Goal: Find specific page/section

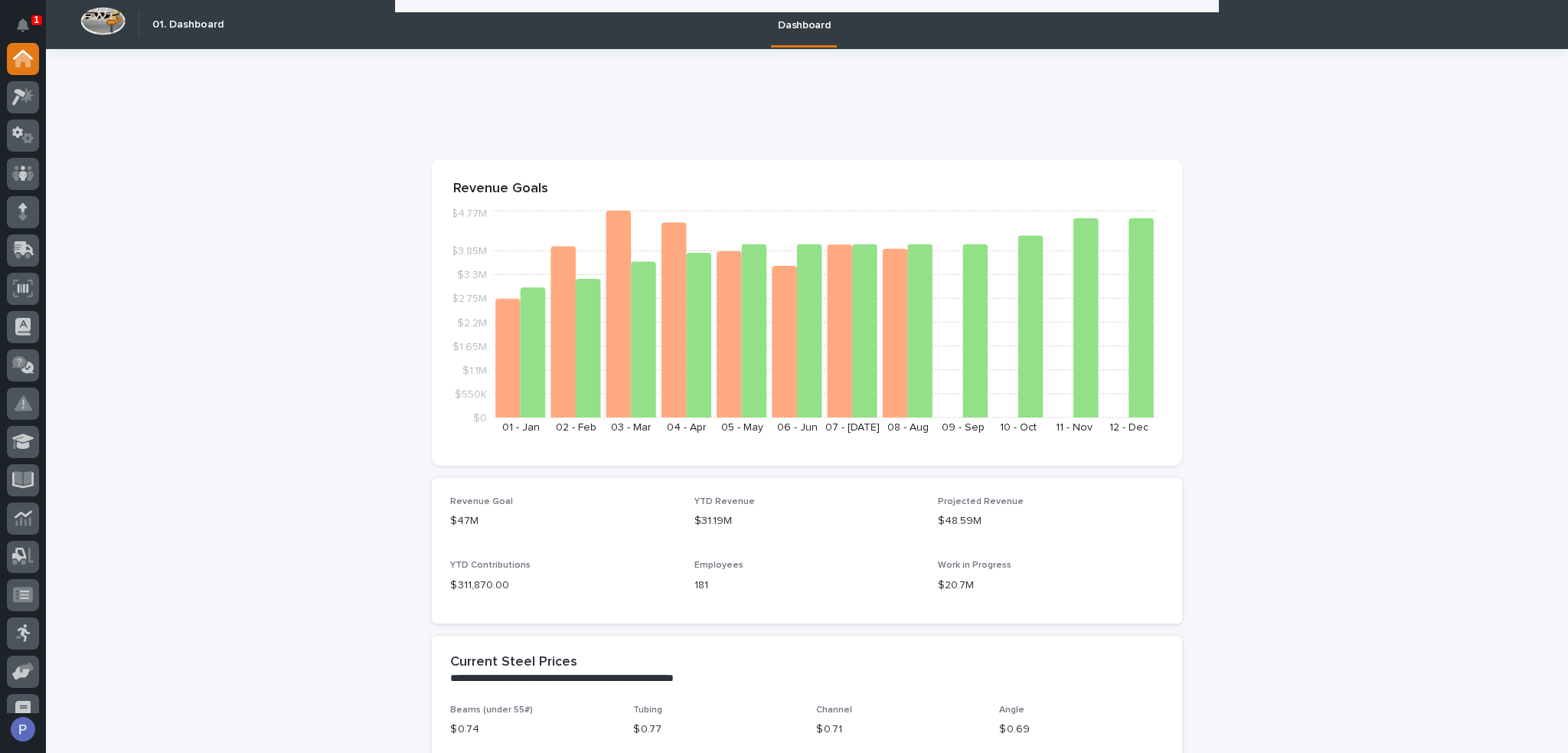
scroll to position [996, 0]
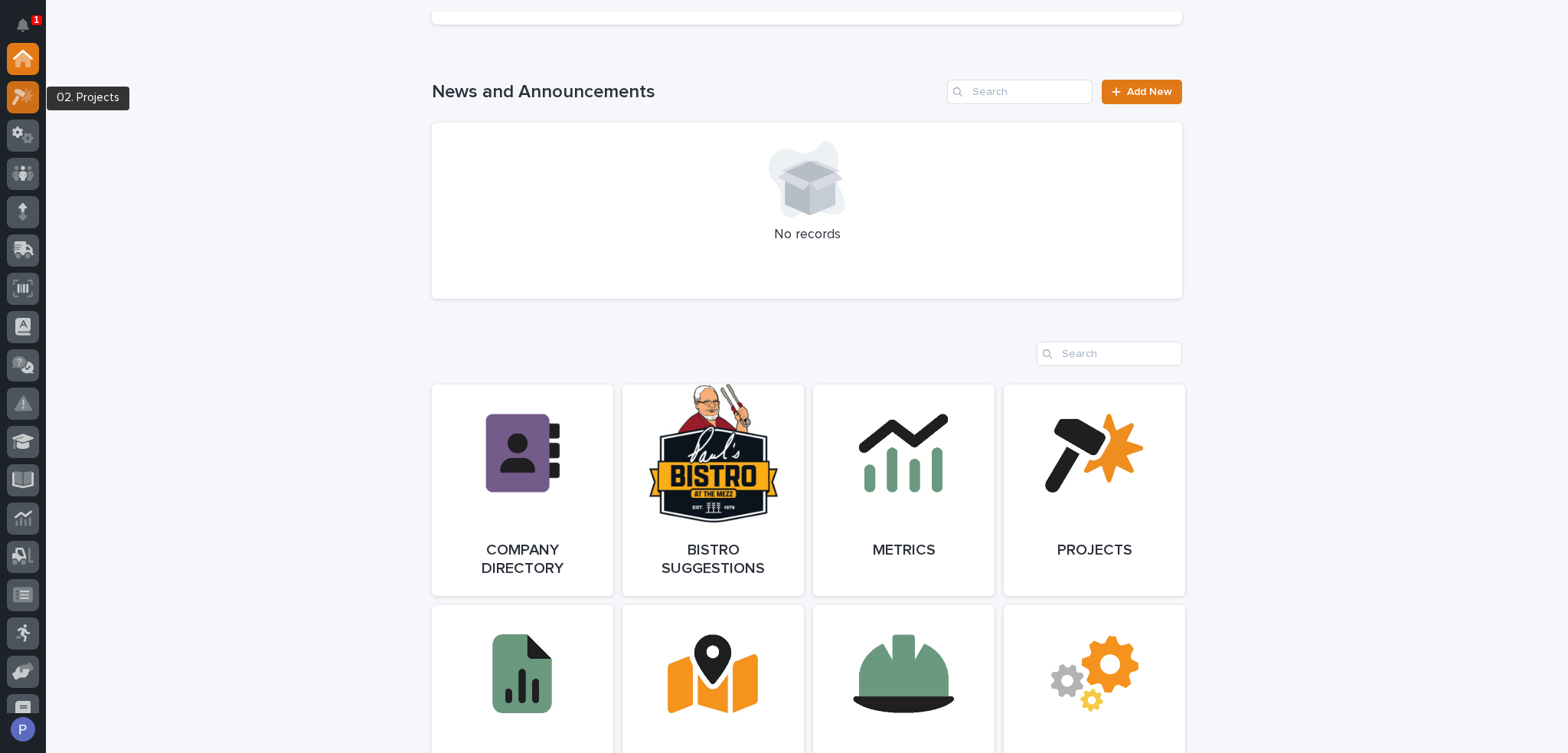
click at [19, 103] on icon at bounding box center [23, 96] width 23 height 18
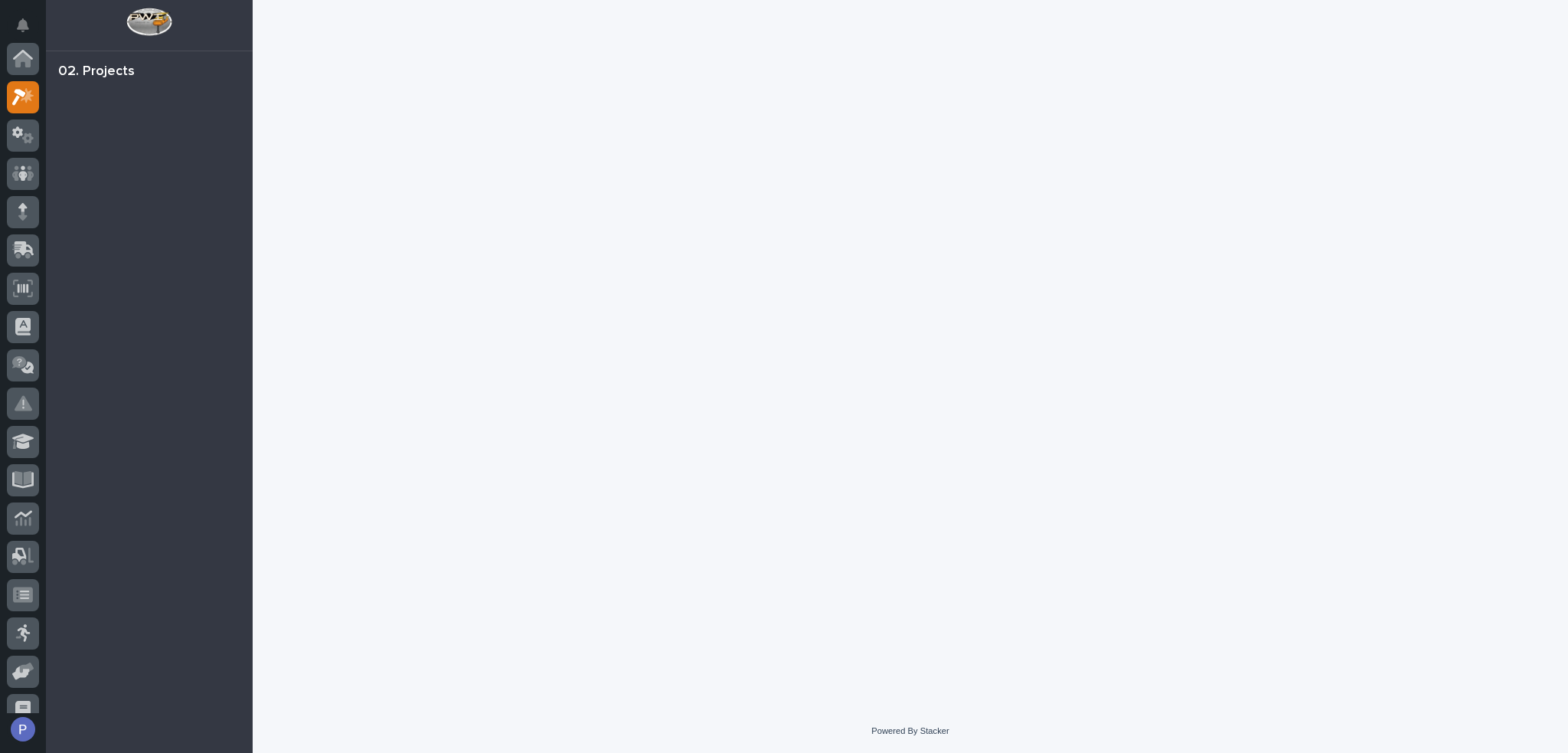
scroll to position [38, 0]
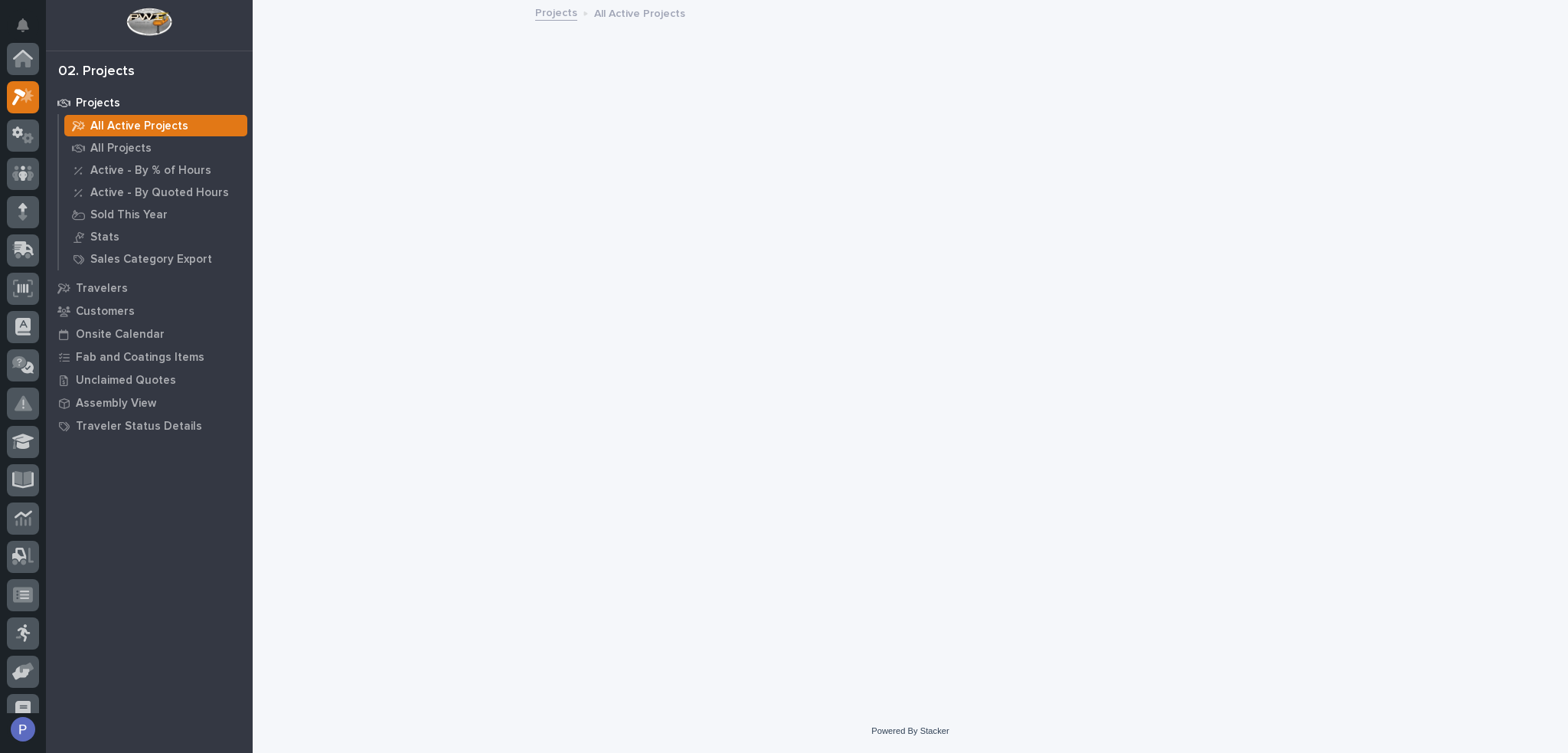
scroll to position [38, 0]
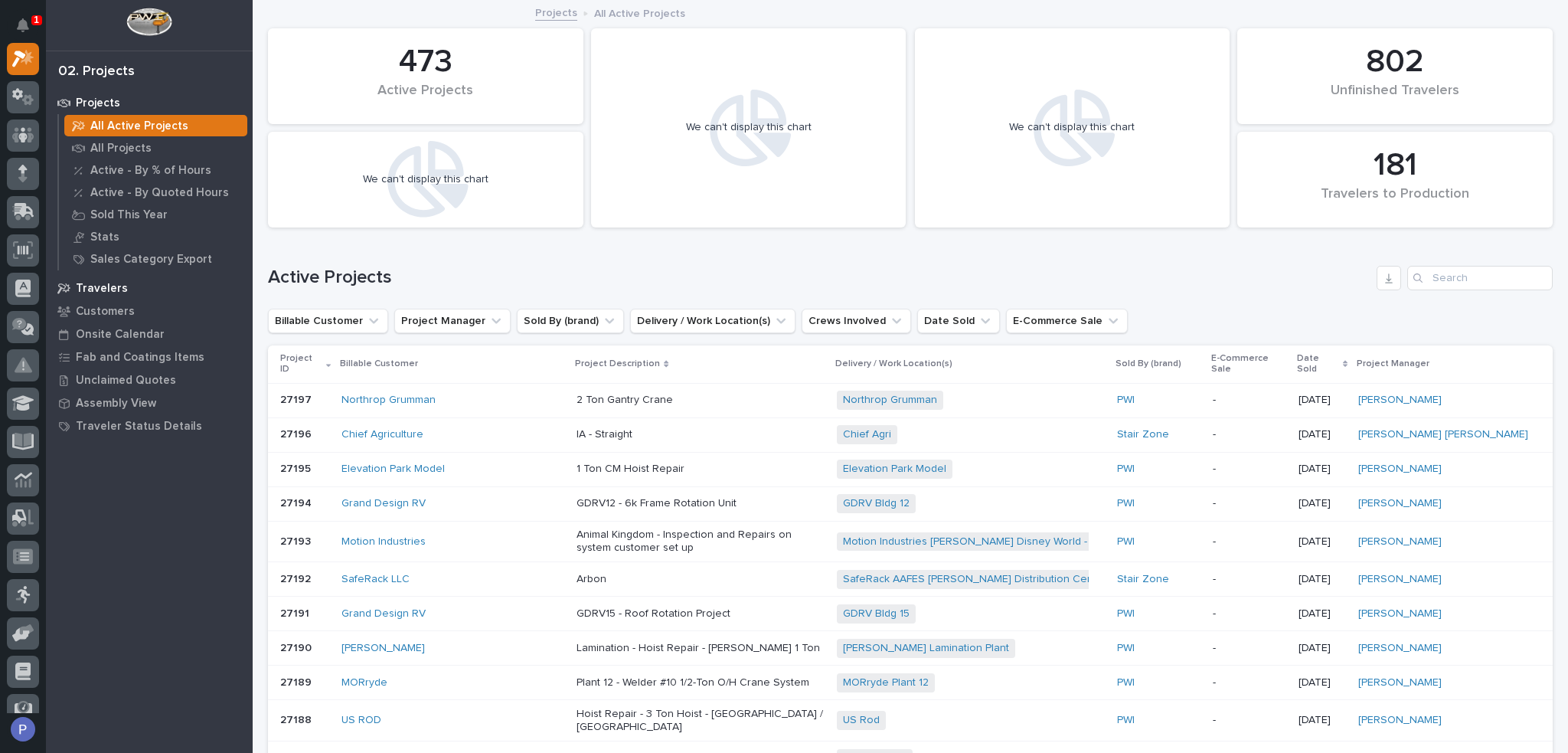
click at [110, 291] on p "Travelers" at bounding box center [102, 289] width 52 height 13
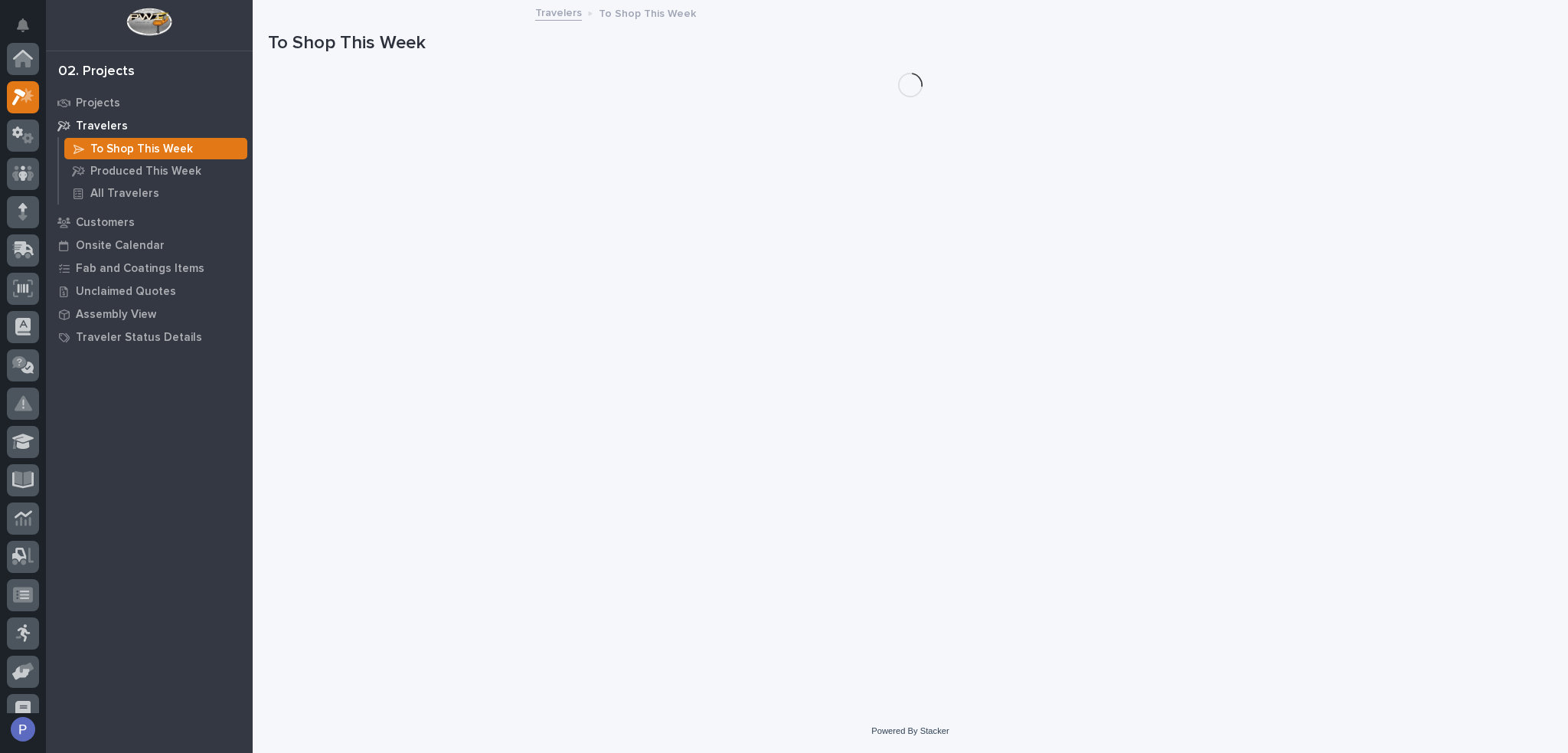
scroll to position [38, 0]
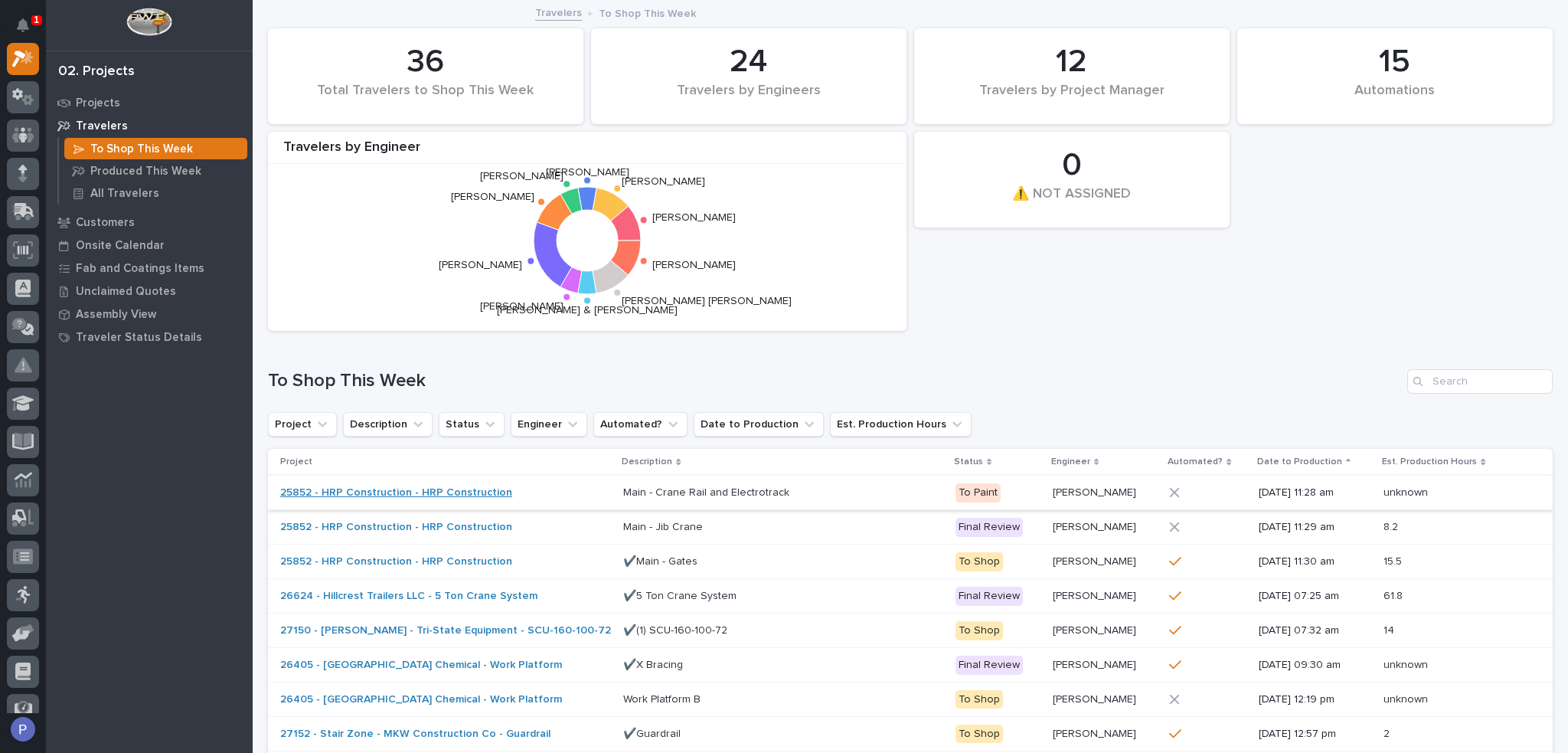
click at [448, 495] on link "25852 - HRP Construction - HRP Construction" at bounding box center [396, 493] width 232 height 13
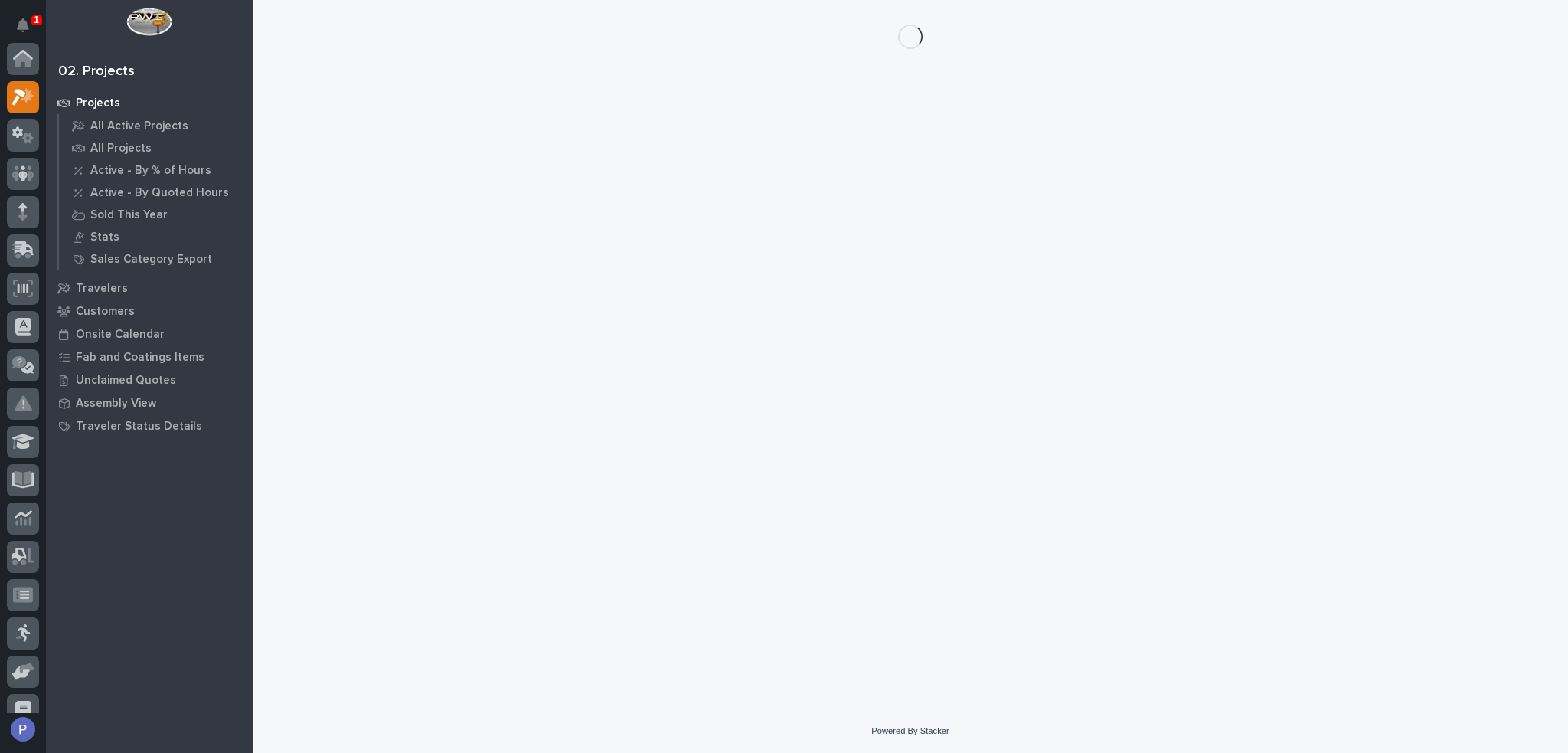
scroll to position [38, 0]
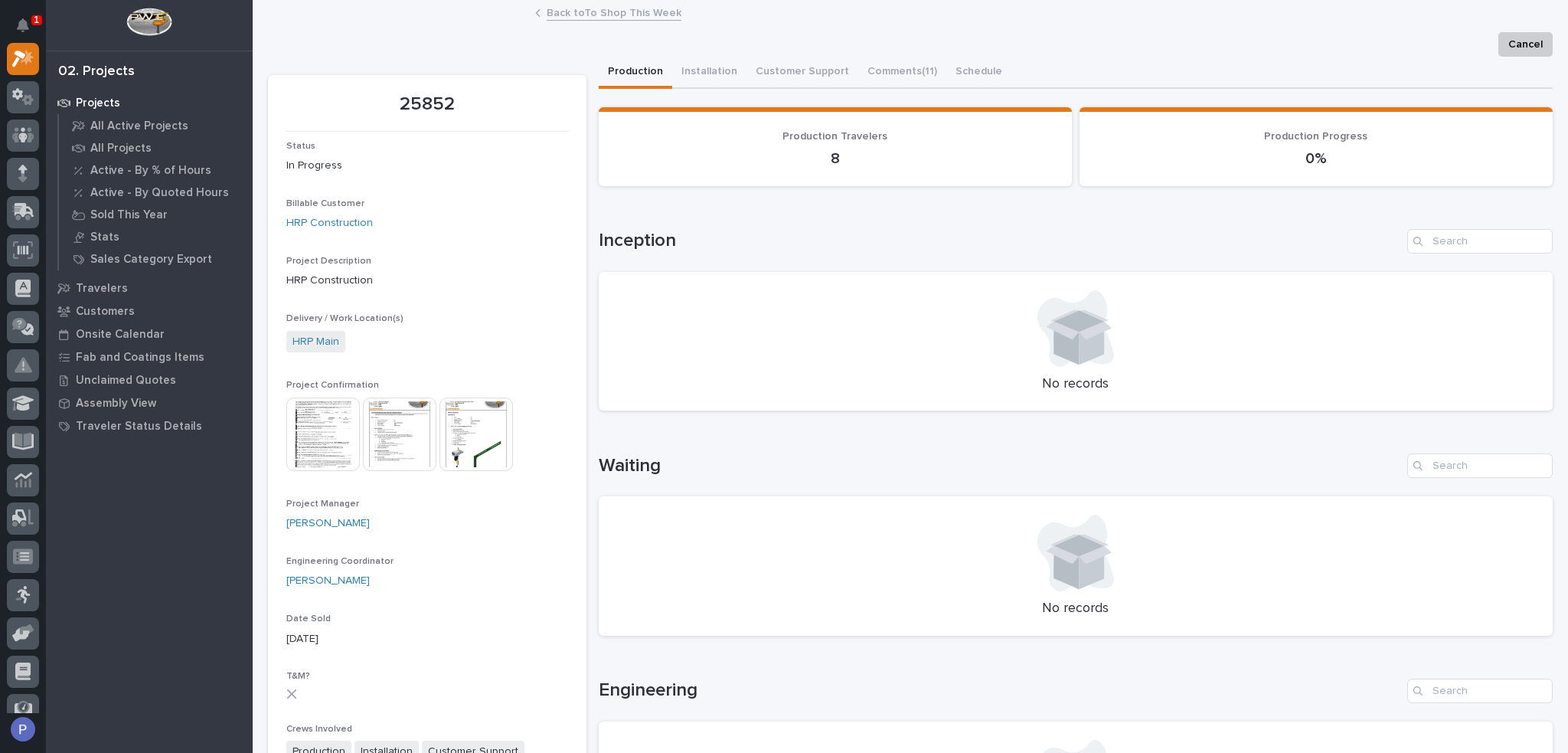
click at [318, 428] on img at bounding box center [323, 434] width 74 height 74
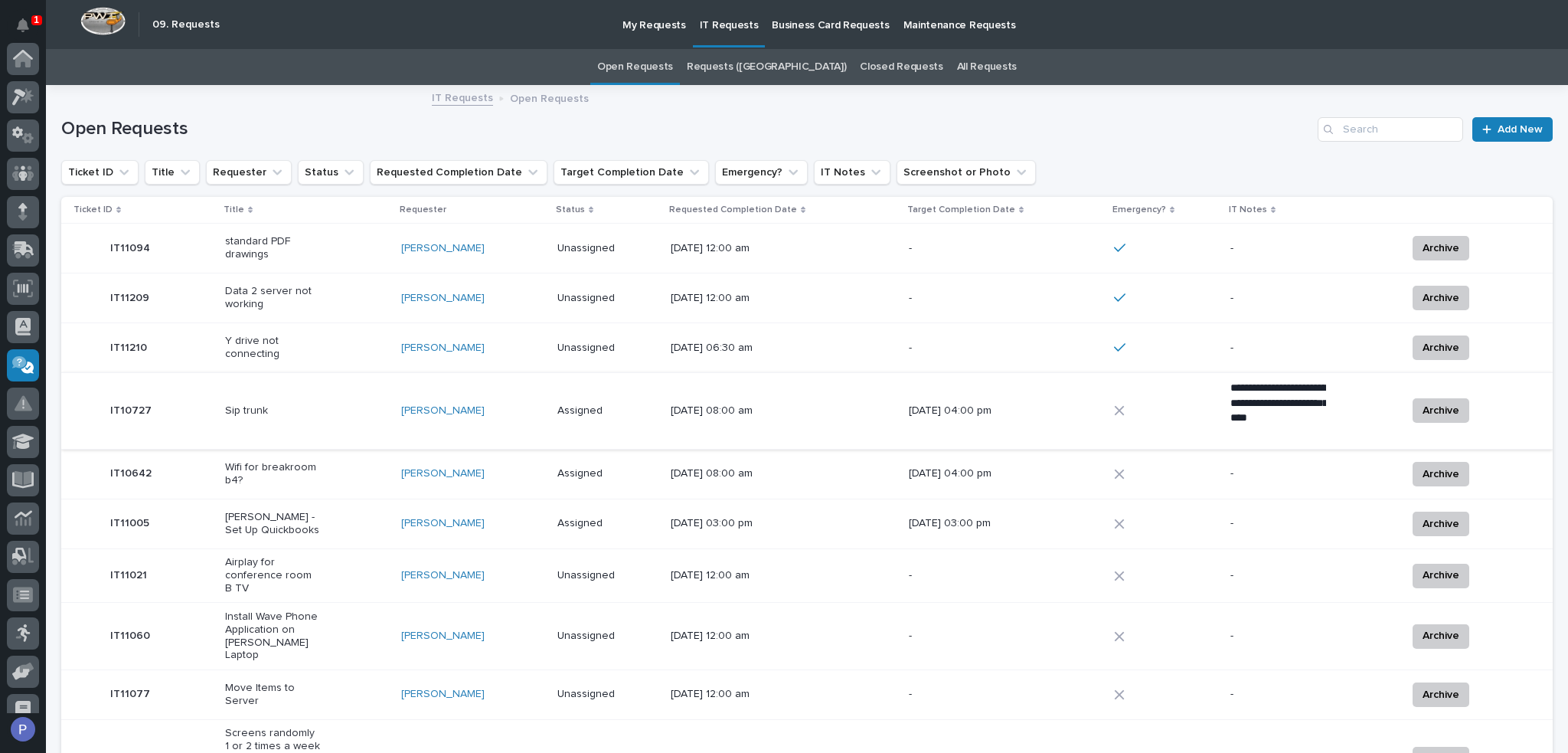
scroll to position [172, 0]
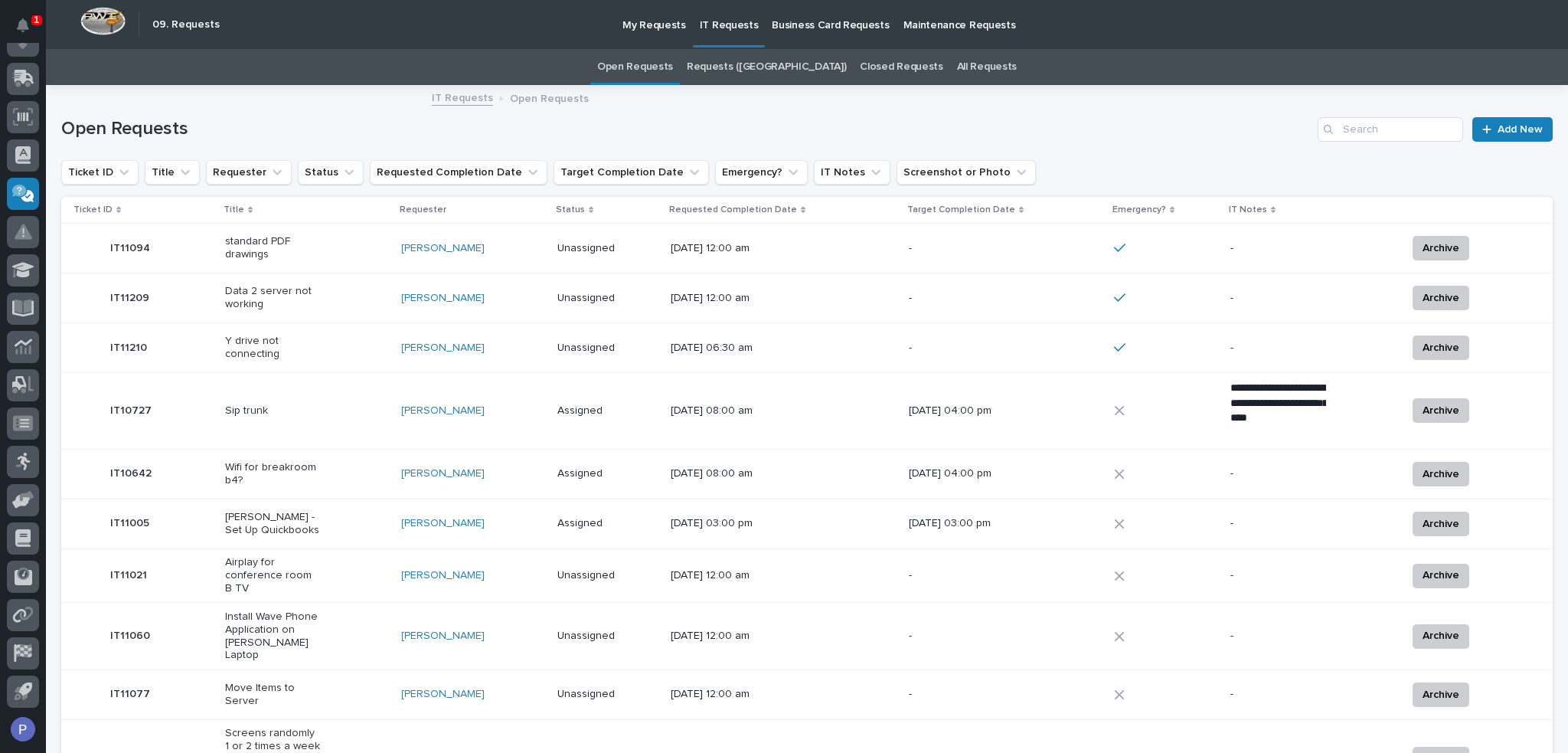
click at [370, 349] on div "Y drive not connecting" at bounding box center [307, 348] width 164 height 38
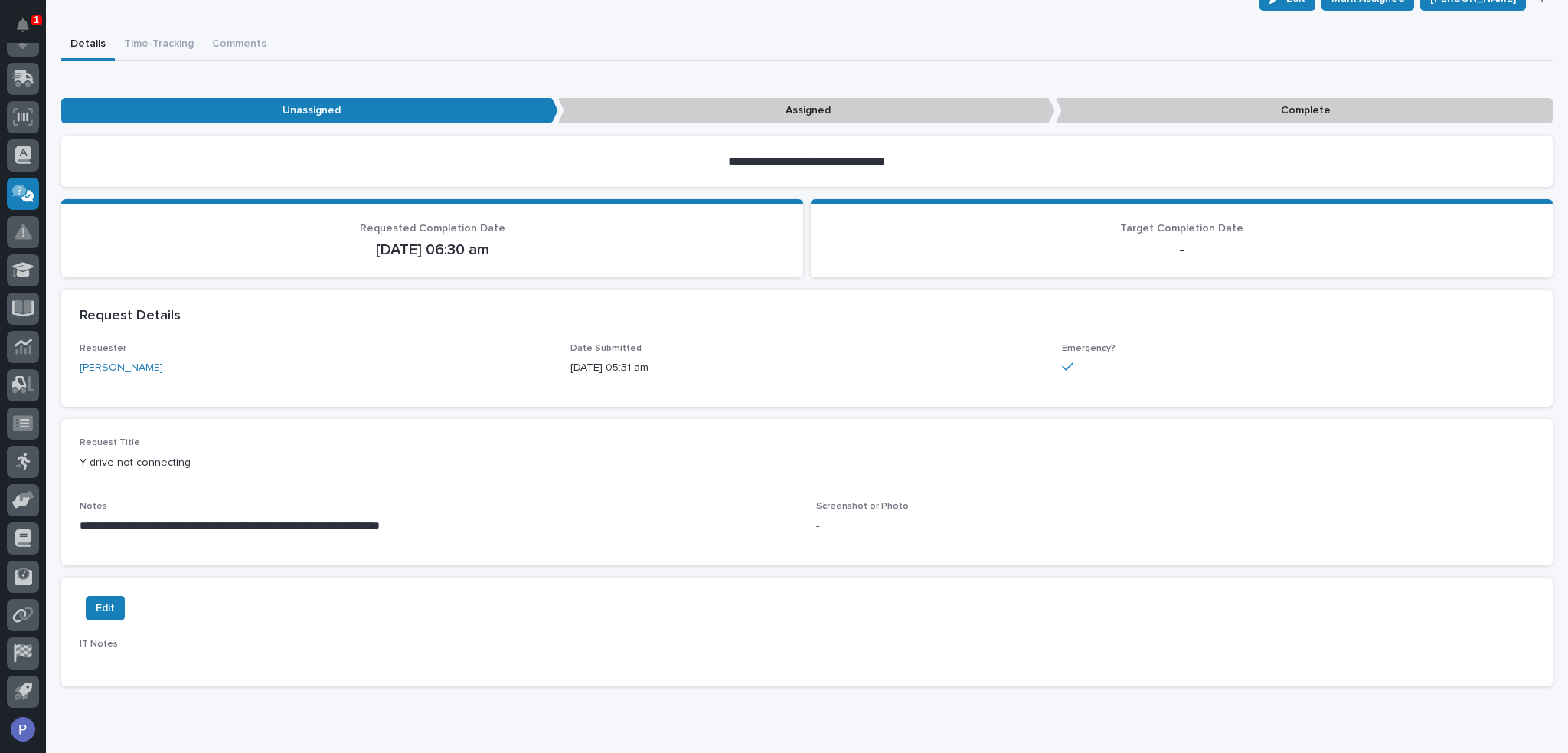
scroll to position [153, 0]
